Goal: Information Seeking & Learning: Learn about a topic

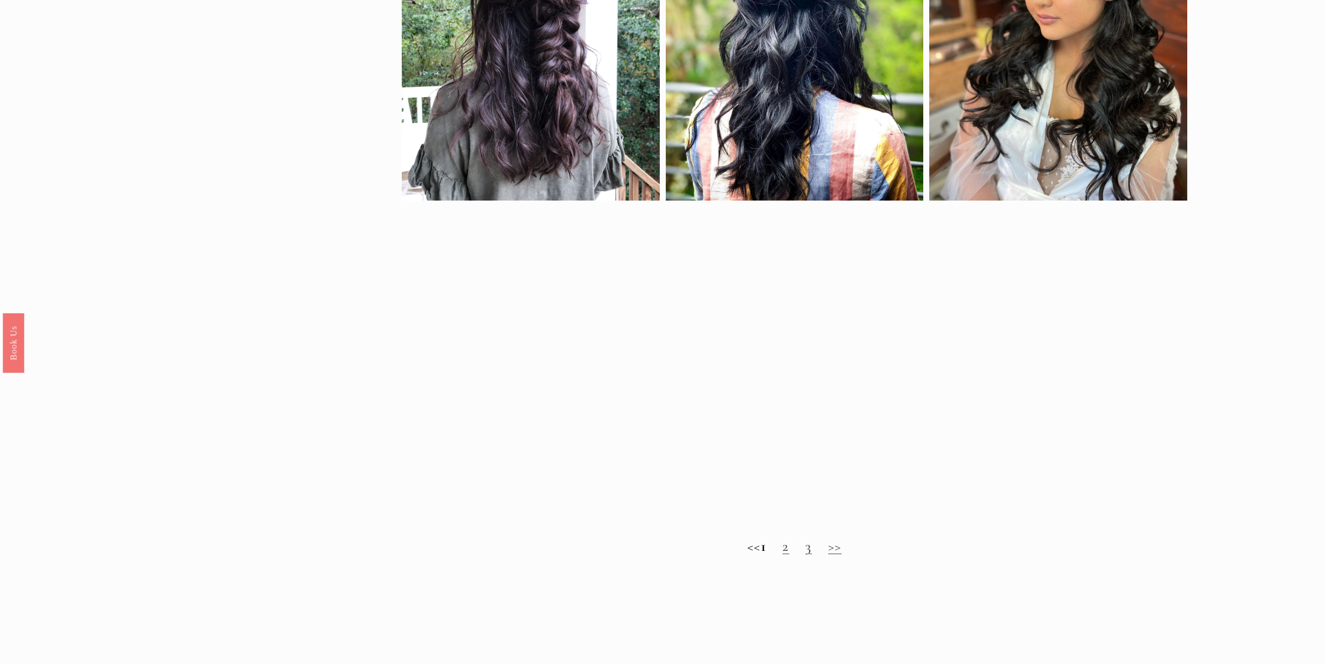
scroll to position [990, 0]
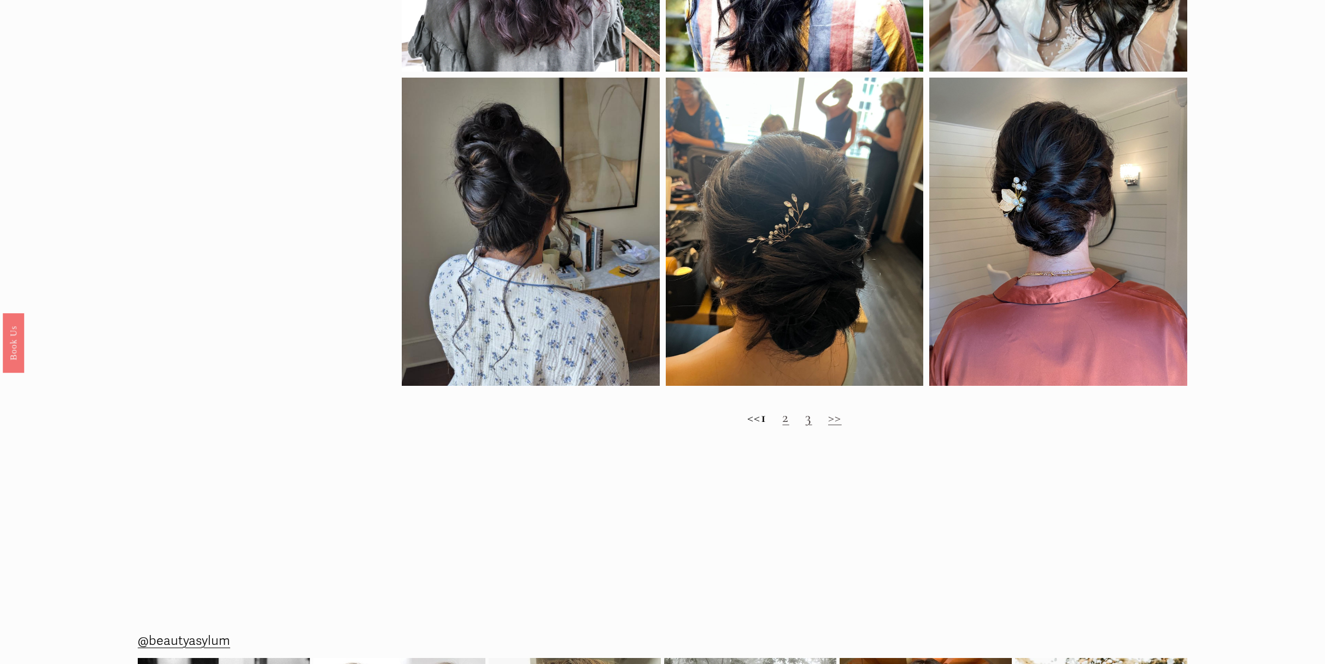
click at [789, 416] on link "2" at bounding box center [785, 417] width 7 height 18
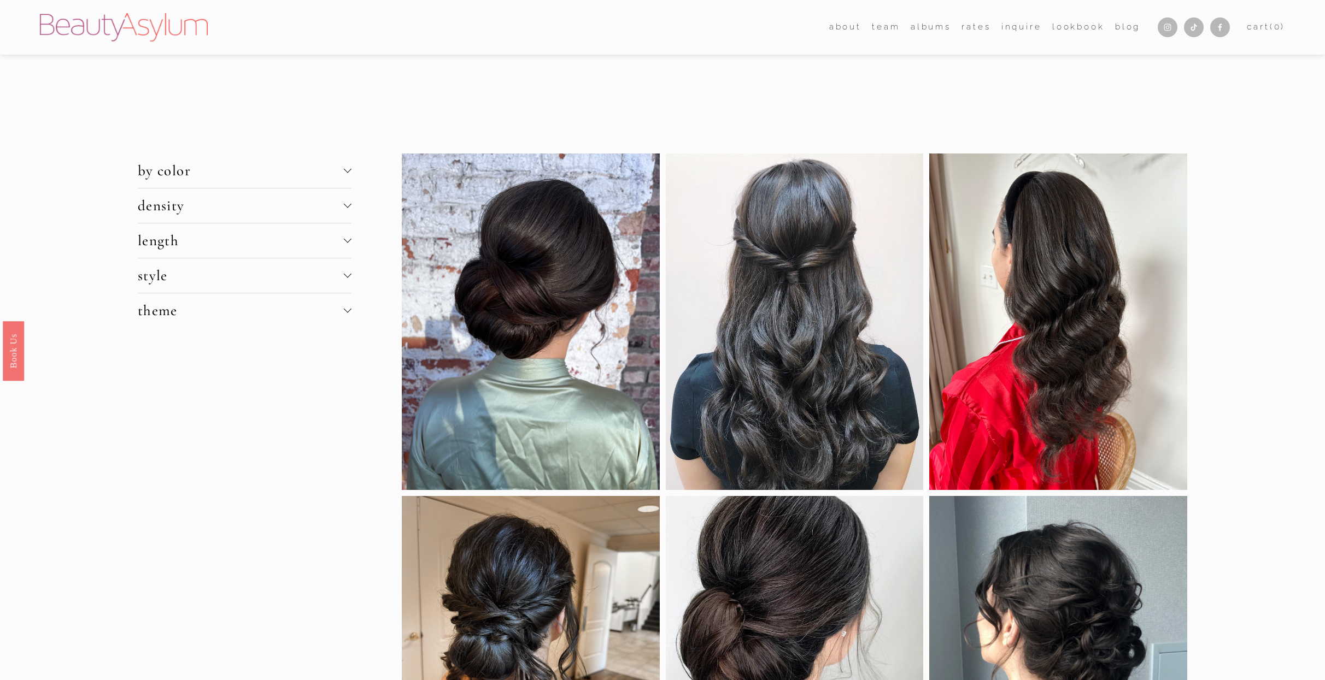
click at [234, 265] on button "style" at bounding box center [245, 276] width 214 height 34
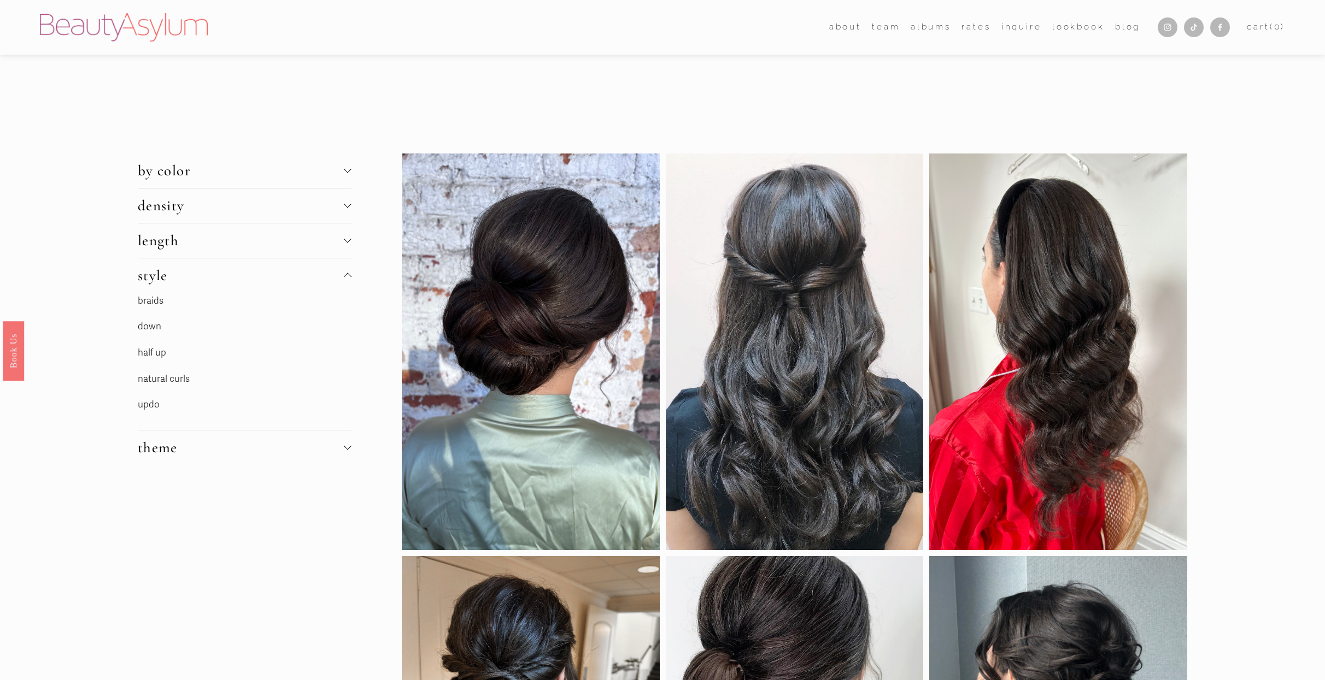
click at [235, 207] on span "density" at bounding box center [241, 206] width 206 height 18
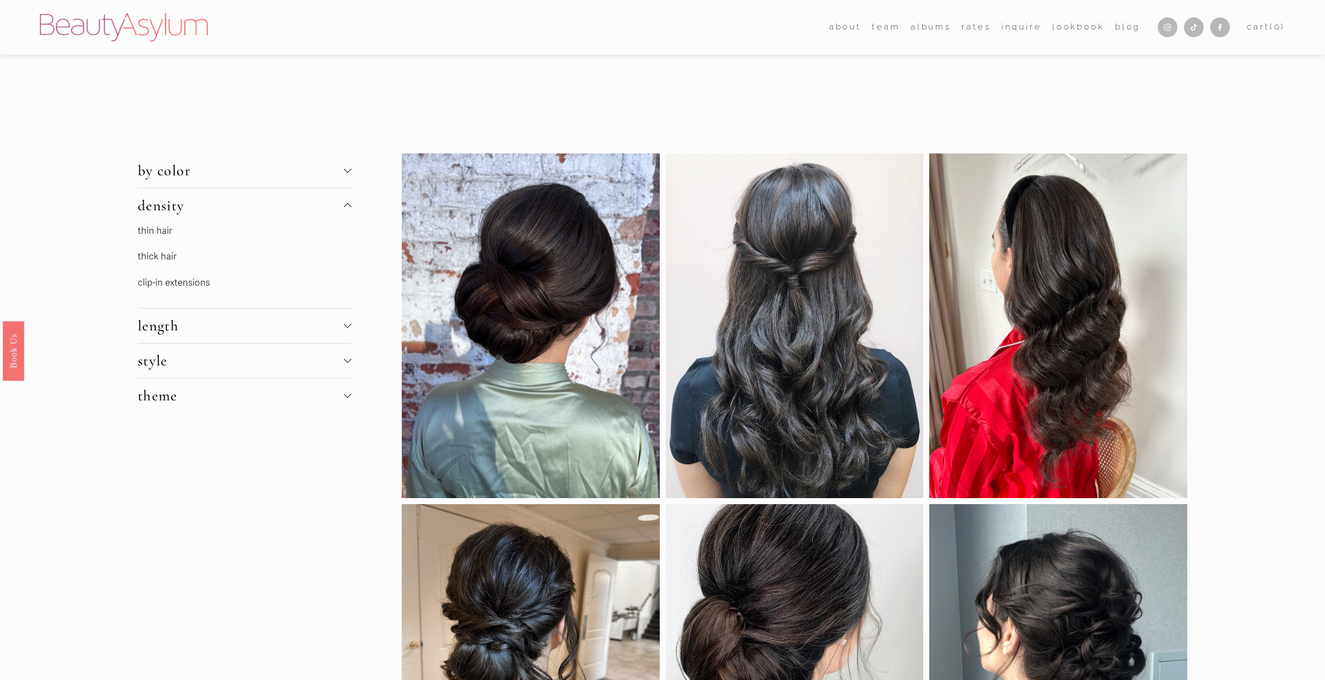
click at [162, 257] on link "thick hair" at bounding box center [157, 256] width 39 height 11
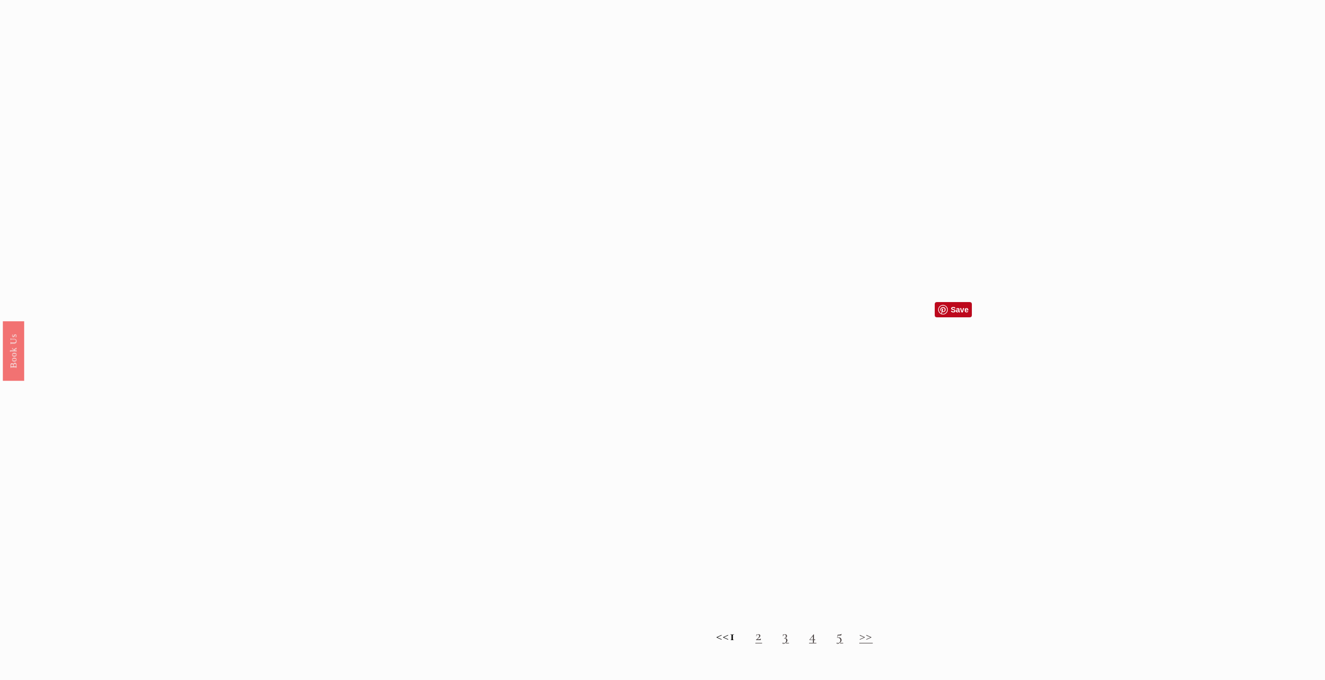
scroll to position [1341, 0]
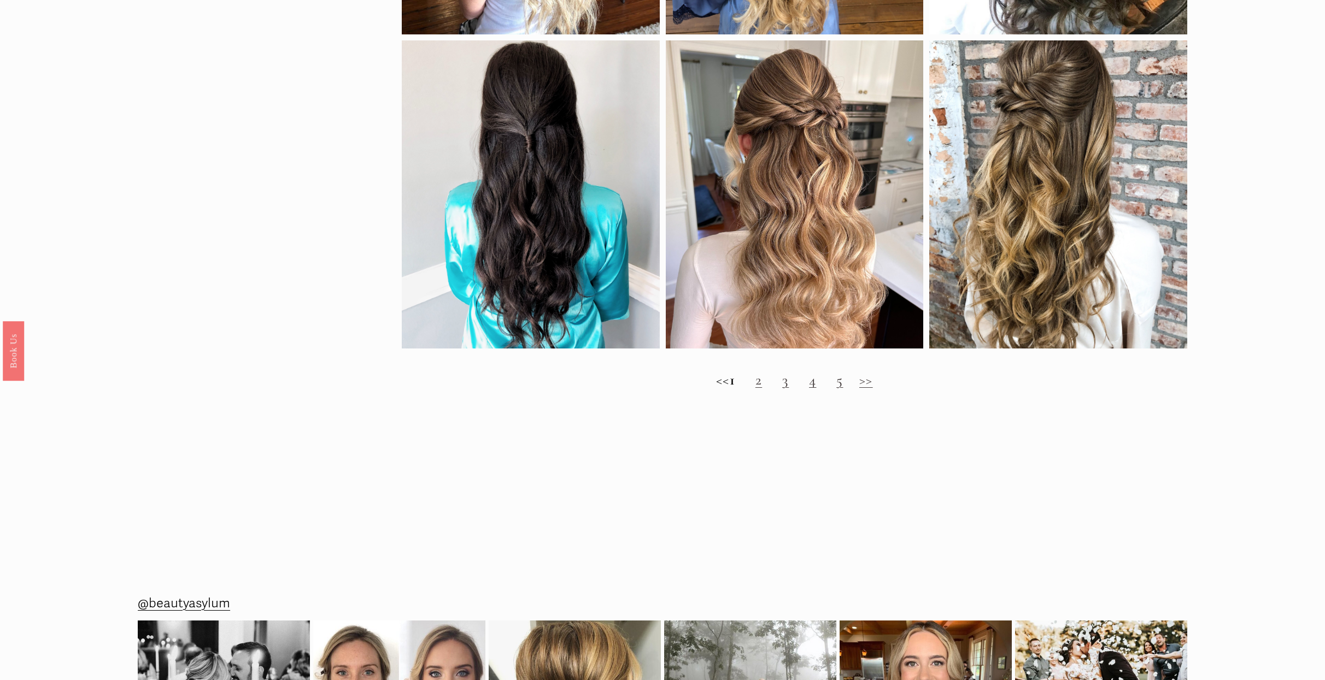
click at [789, 388] on link "3" at bounding box center [785, 380] width 7 height 18
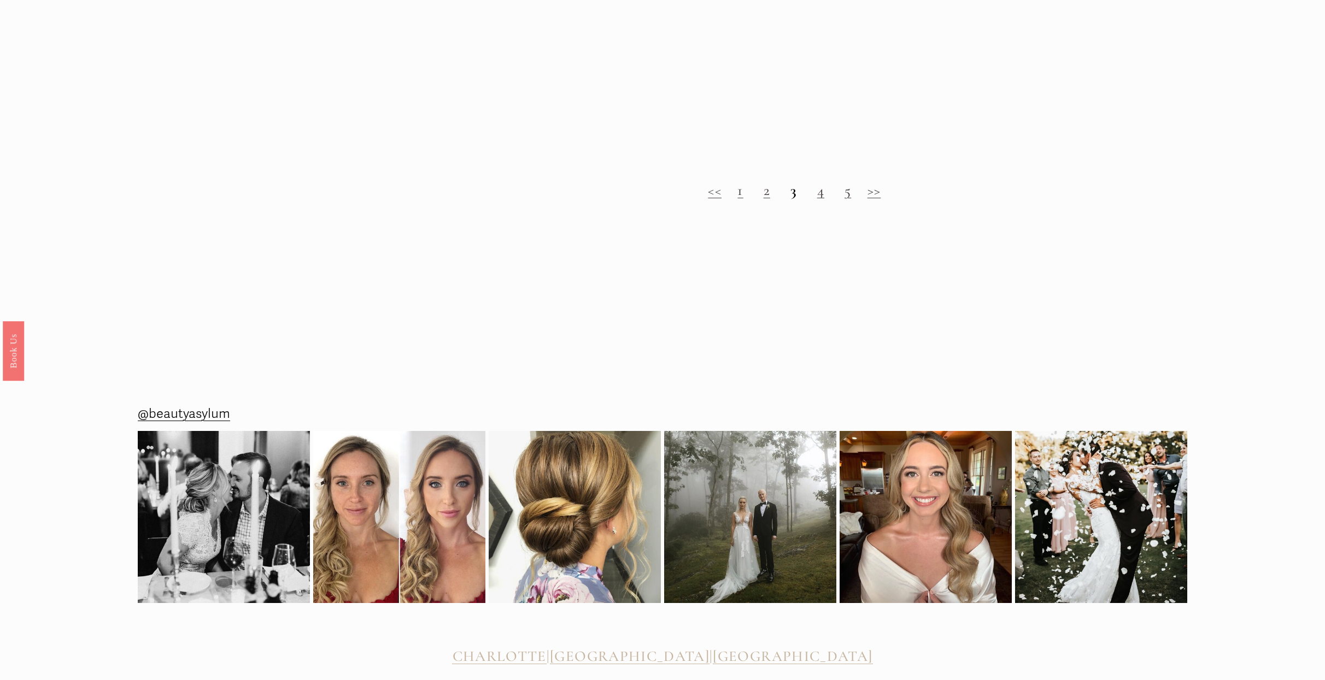
scroll to position [1243, 0]
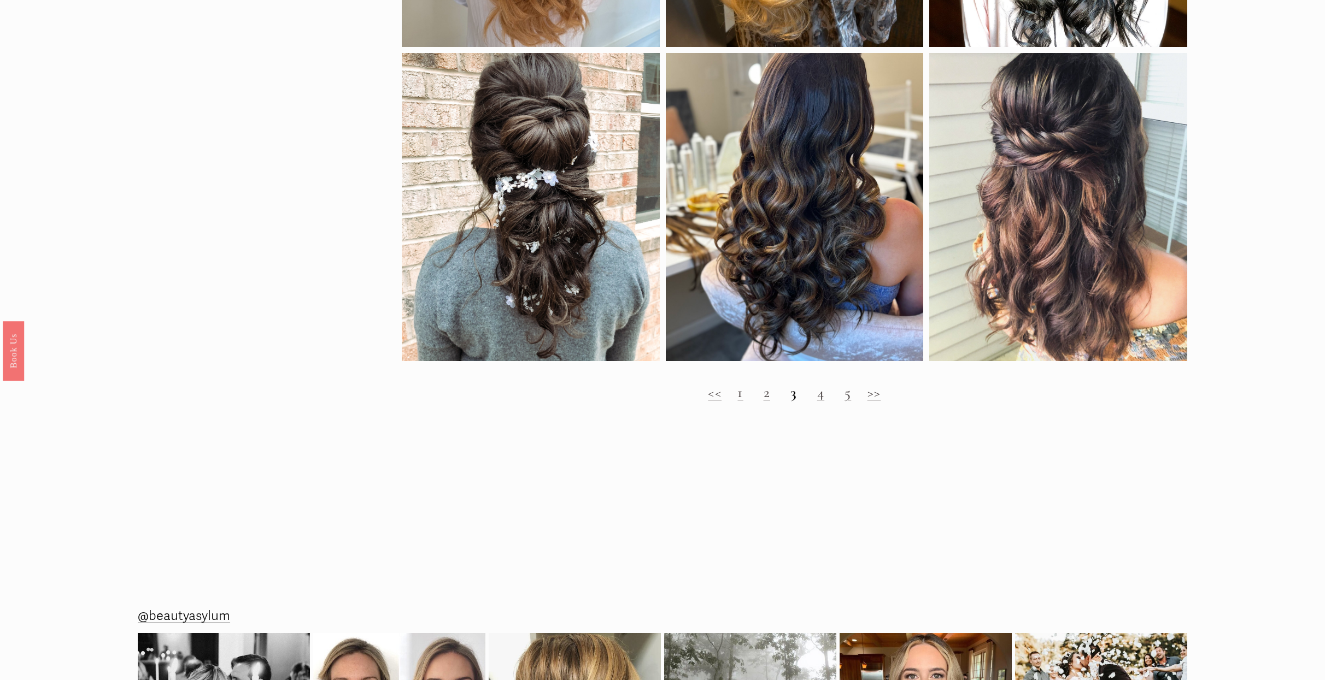
click at [821, 397] on link "4" at bounding box center [820, 393] width 7 height 18
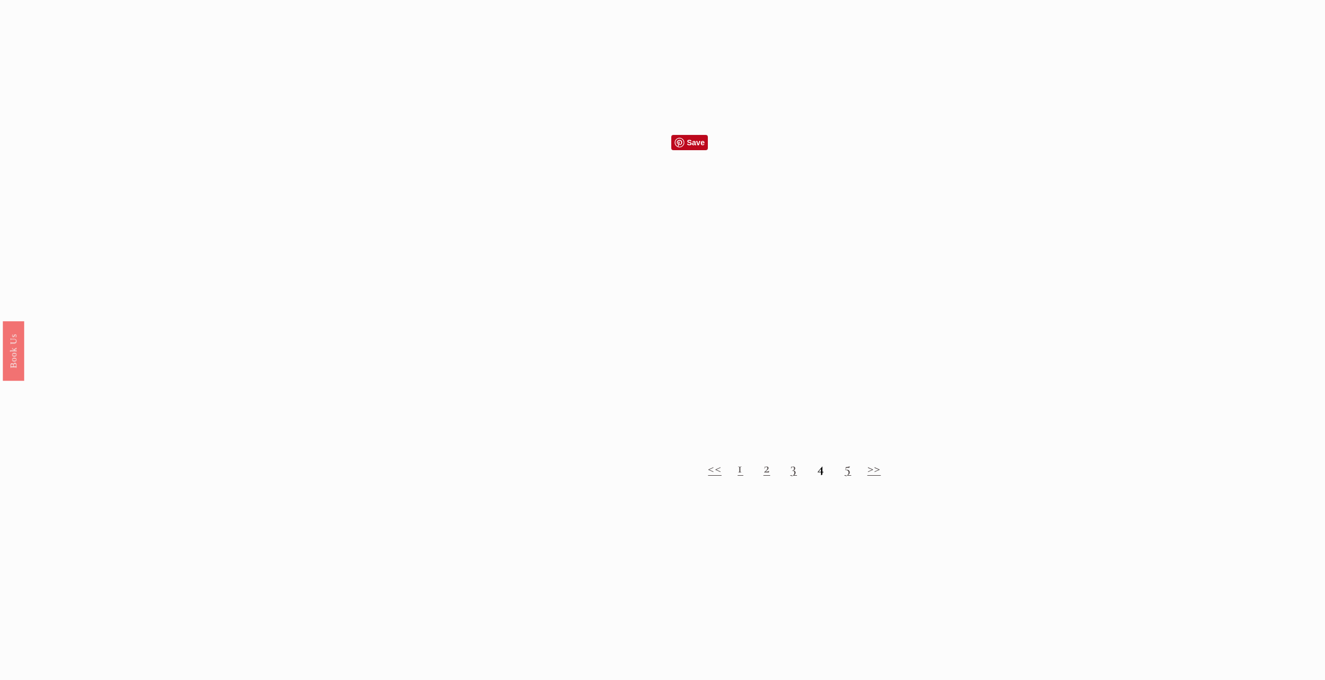
scroll to position [1466, 0]
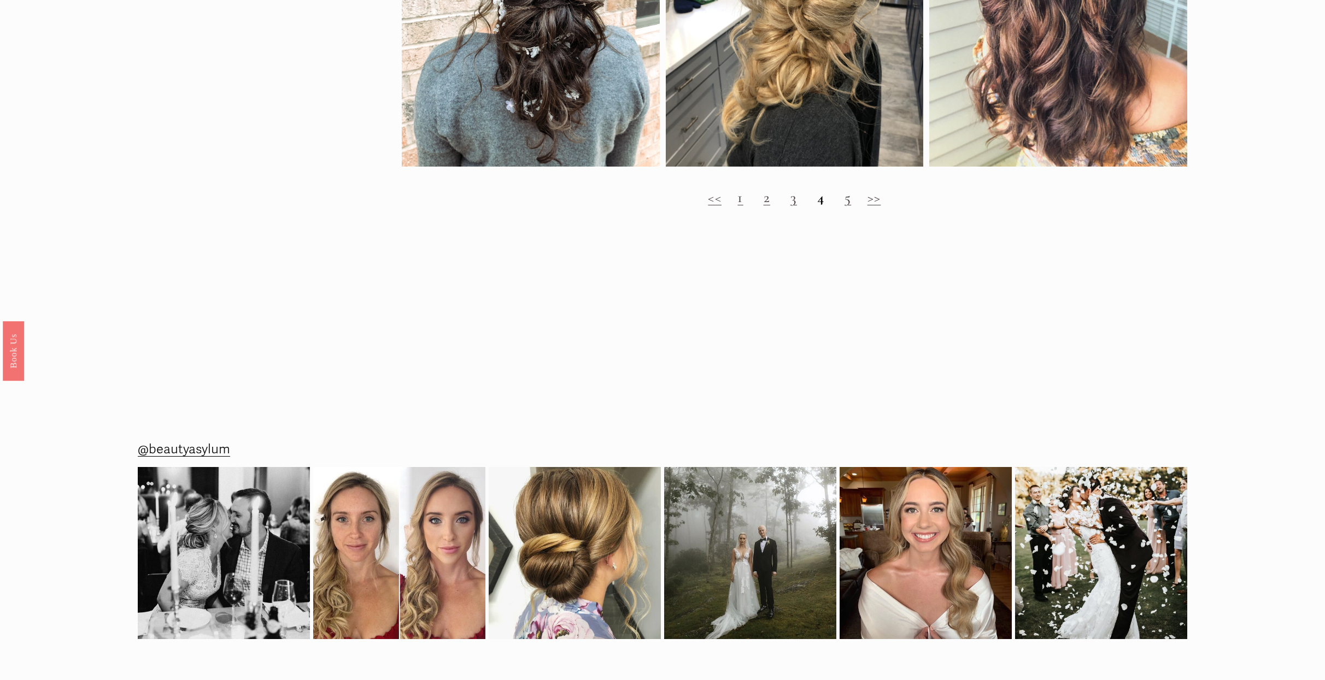
click at [851, 203] on link "5" at bounding box center [847, 198] width 7 height 18
